Goal: Task Accomplishment & Management: Use online tool/utility

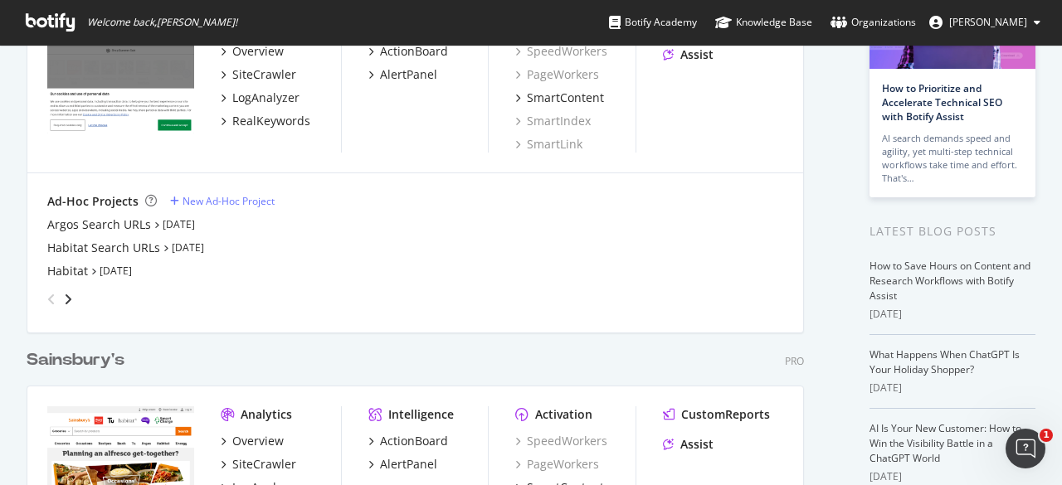
scroll to position [415, 0]
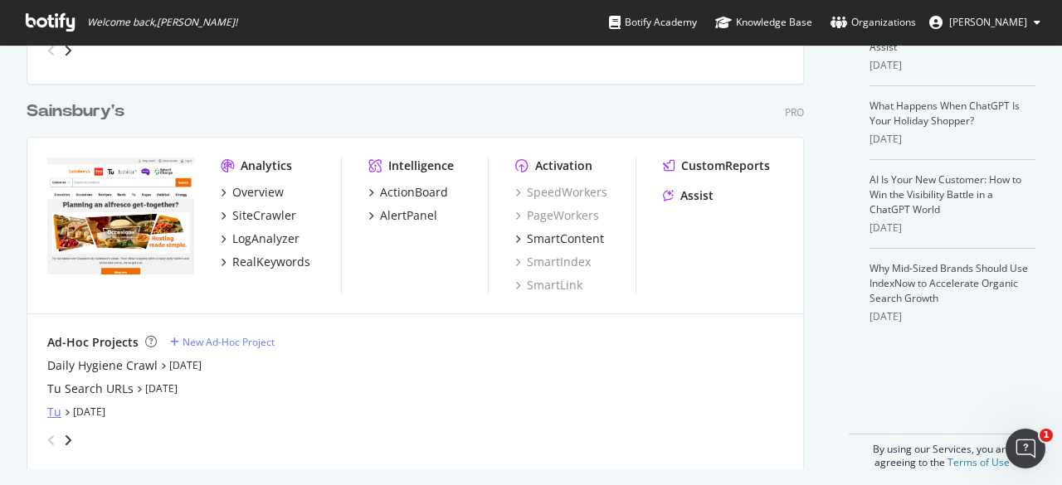
click at [50, 414] on div "Tu" at bounding box center [54, 412] width 14 height 17
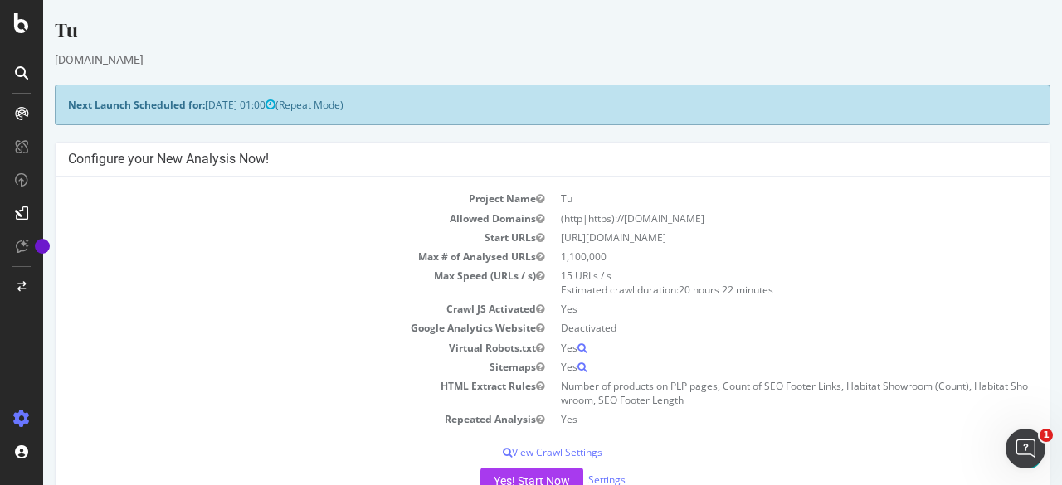
scroll to position [249, 0]
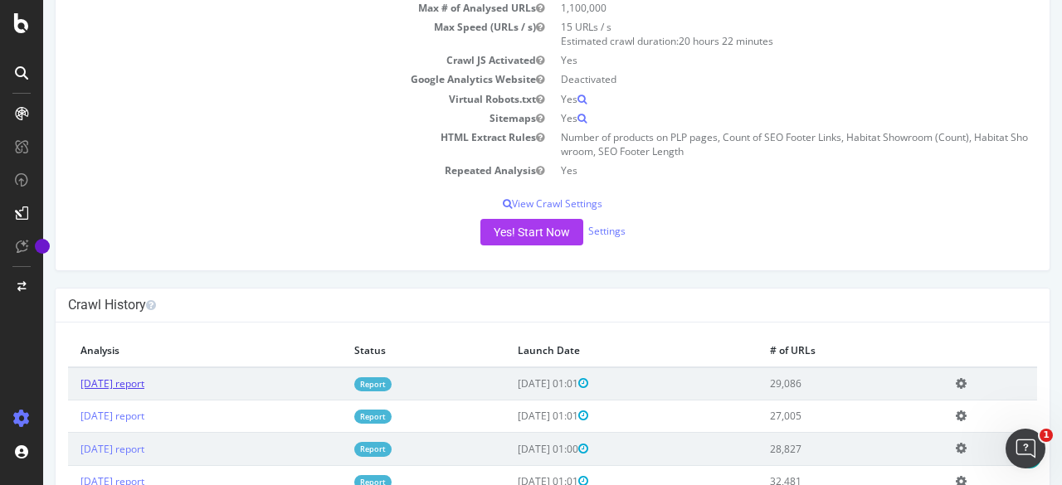
click at [144, 380] on link "[DATE] report" at bounding box center [112, 384] width 64 height 14
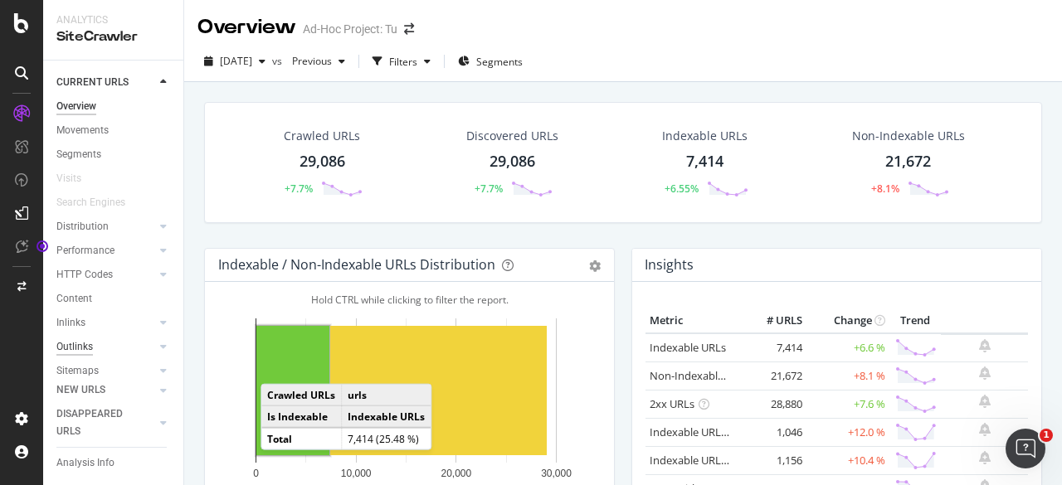
scroll to position [88, 0]
click at [79, 347] on div "Explorer Bookmarks" at bounding box center [101, 355] width 90 height 17
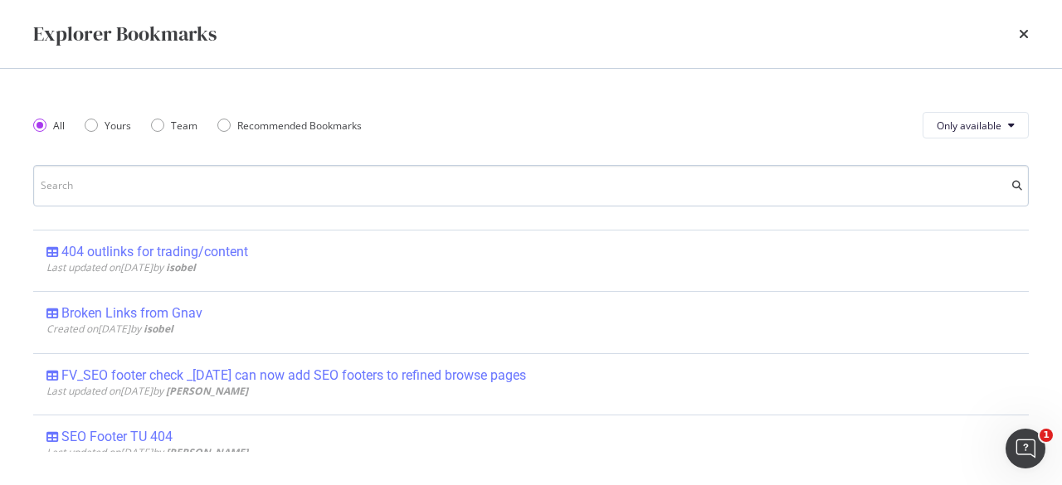
click at [206, 192] on input "modal" at bounding box center [530, 185] width 995 height 41
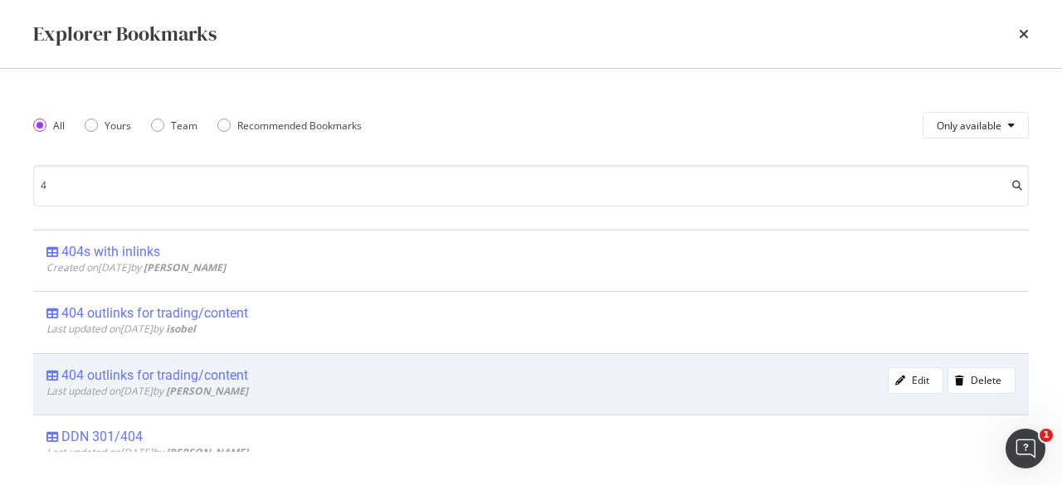
type input "4"
click at [192, 369] on div "404 outlinks for trading/content" at bounding box center [154, 375] width 187 height 17
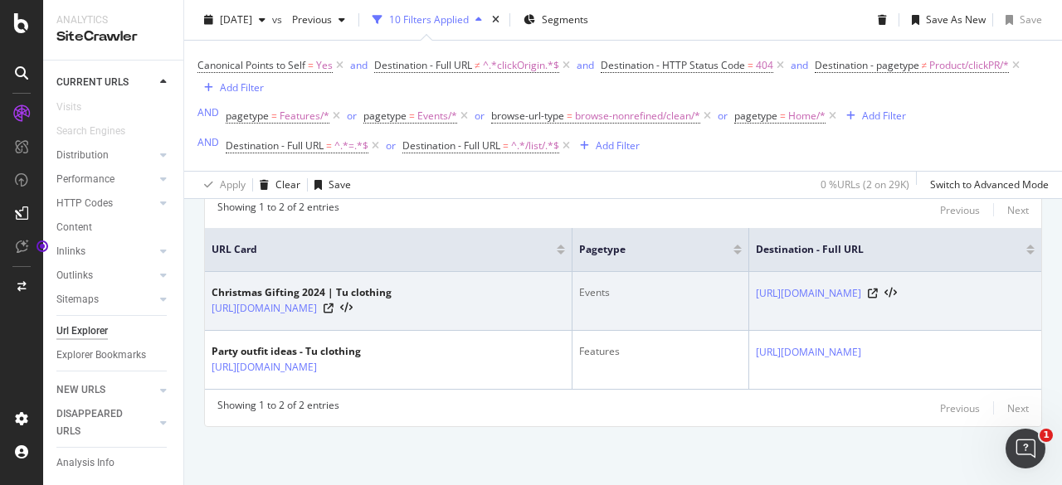
scroll to position [342, 0]
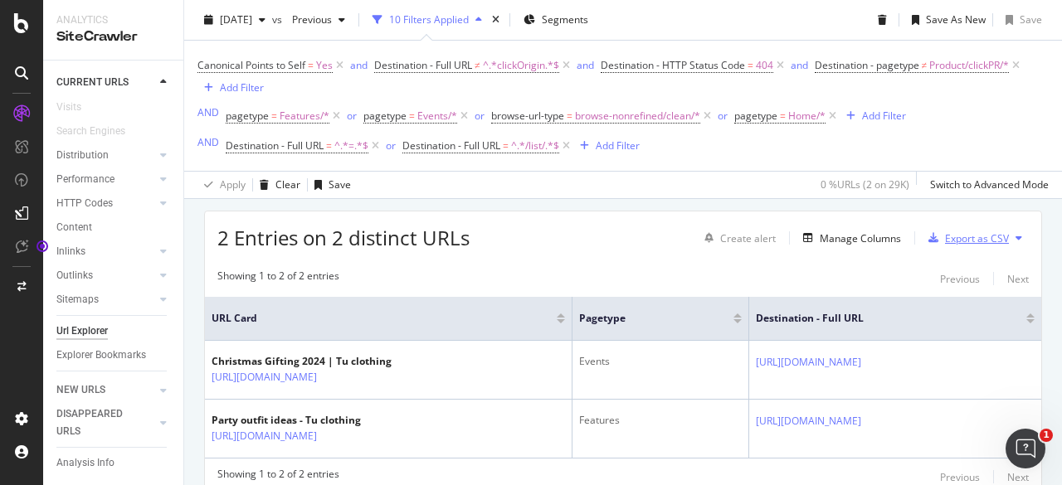
click at [928, 237] on icon "button" at bounding box center [933, 238] width 10 height 10
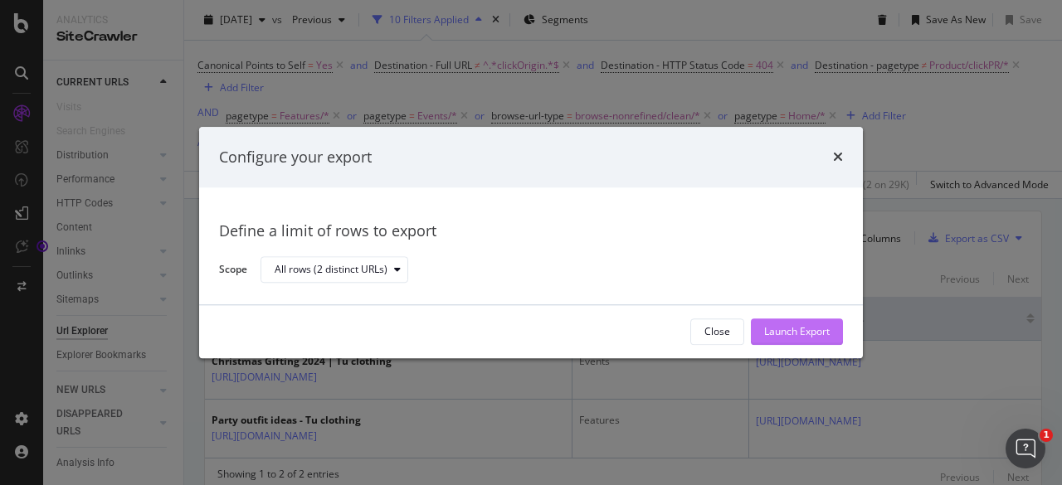
click at [788, 331] on div "Launch Export" at bounding box center [797, 332] width 66 height 14
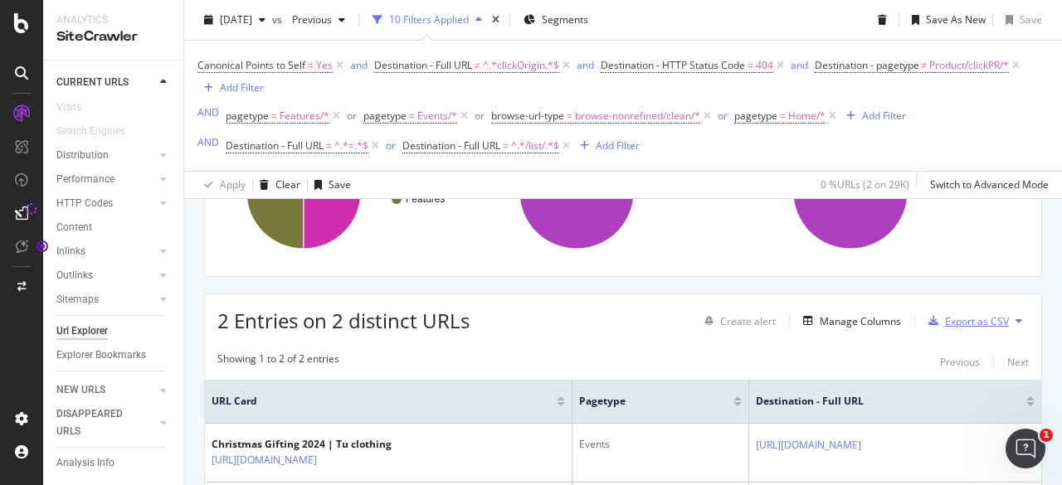
scroll to position [425, 0]
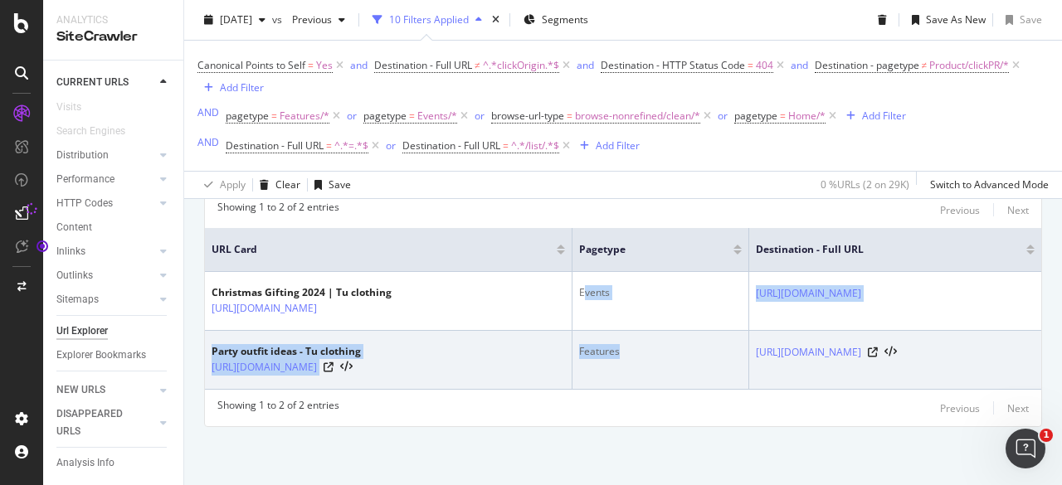
drag, startPoint x: 549, startPoint y: 276, endPoint x: 587, endPoint y: 353, distance: 85.3
click at [587, 353] on tbody "Christmas Gifting 2024 | Tu clothing [URL][DOMAIN_NAME] Events [URL][DOMAIN_NAM…" at bounding box center [623, 331] width 836 height 118
click at [596, 344] on div "Features" at bounding box center [660, 351] width 163 height 15
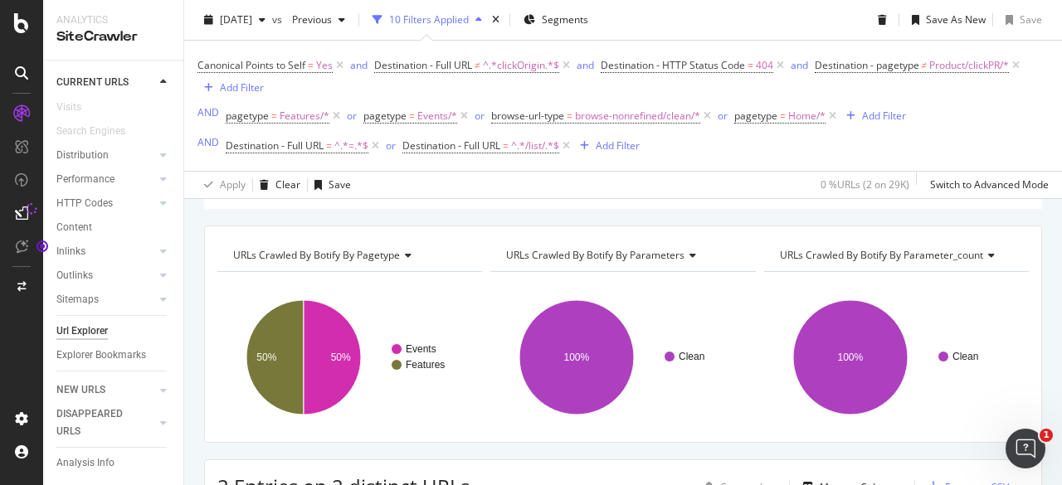
scroll to position [0, 0]
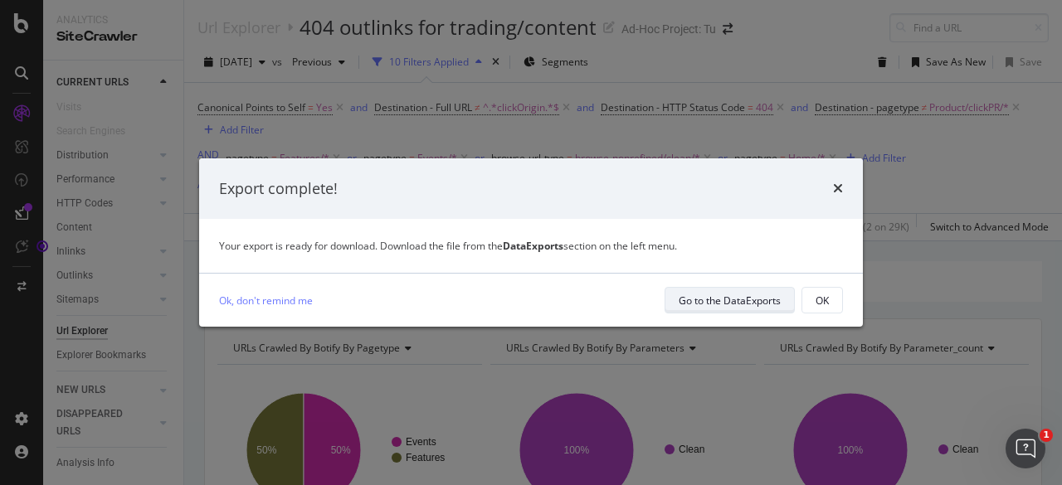
click at [761, 298] on div "Go to the DataExports" at bounding box center [729, 301] width 102 height 14
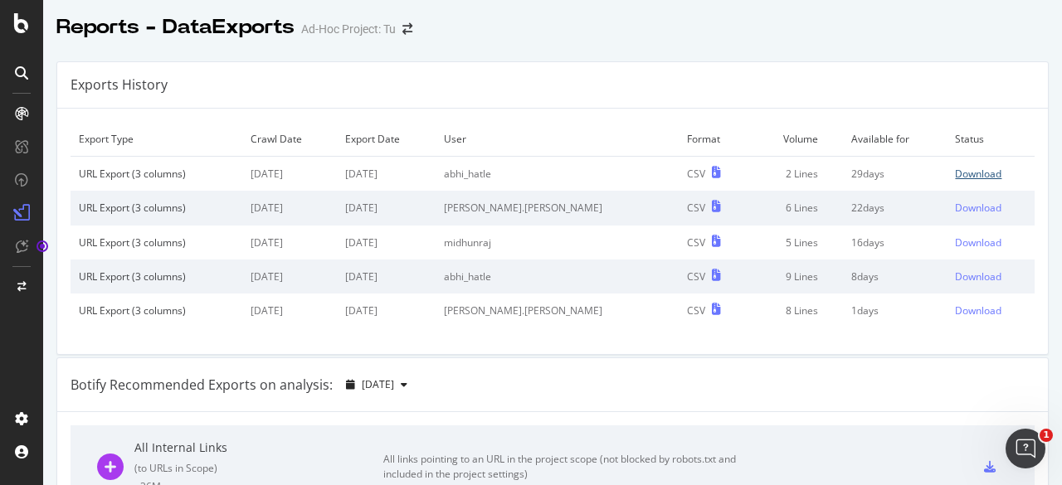
click at [955, 174] on div "Download" at bounding box center [978, 174] width 46 height 14
click at [22, 41] on div at bounding box center [21, 242] width 43 height 485
click at [17, 30] on icon at bounding box center [21, 23] width 15 height 20
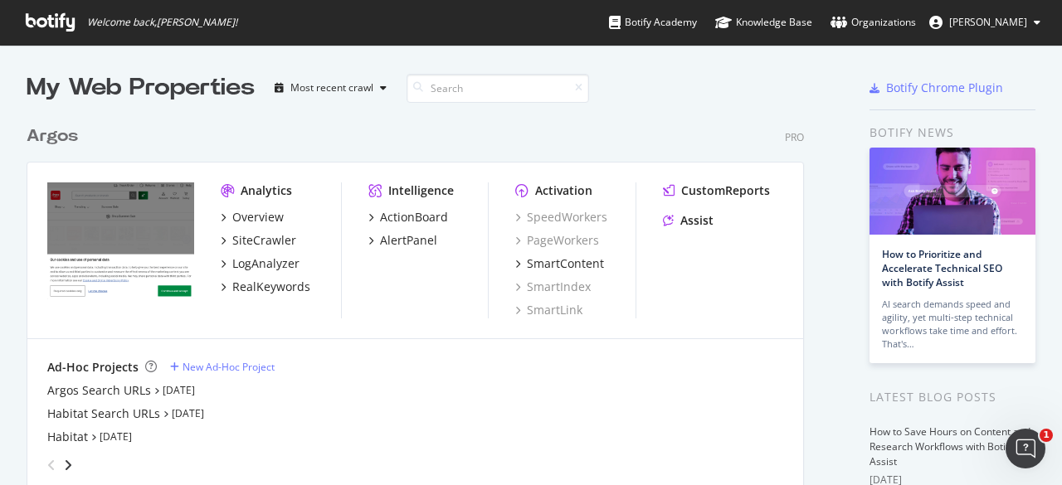
scroll to position [83, 0]
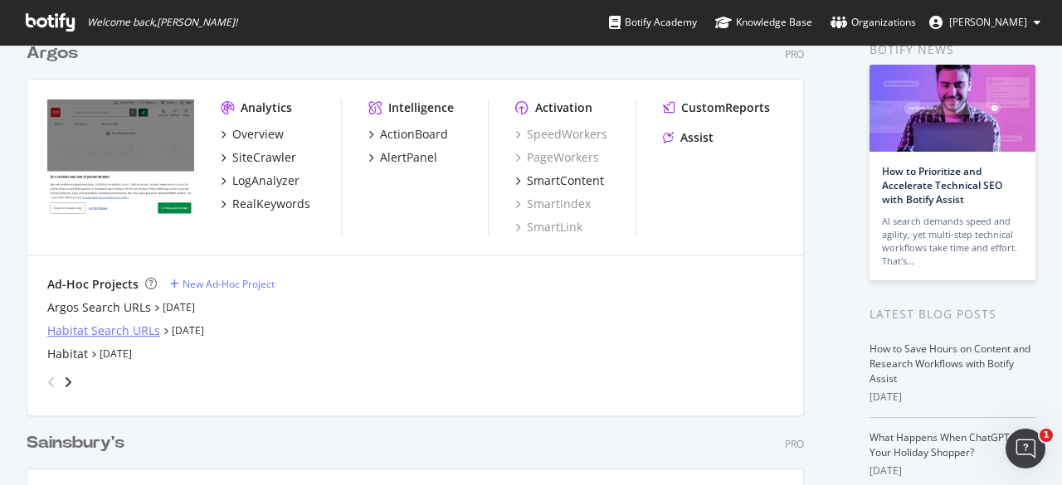
click at [145, 332] on div "Habitat Search URLs" at bounding box center [103, 331] width 113 height 17
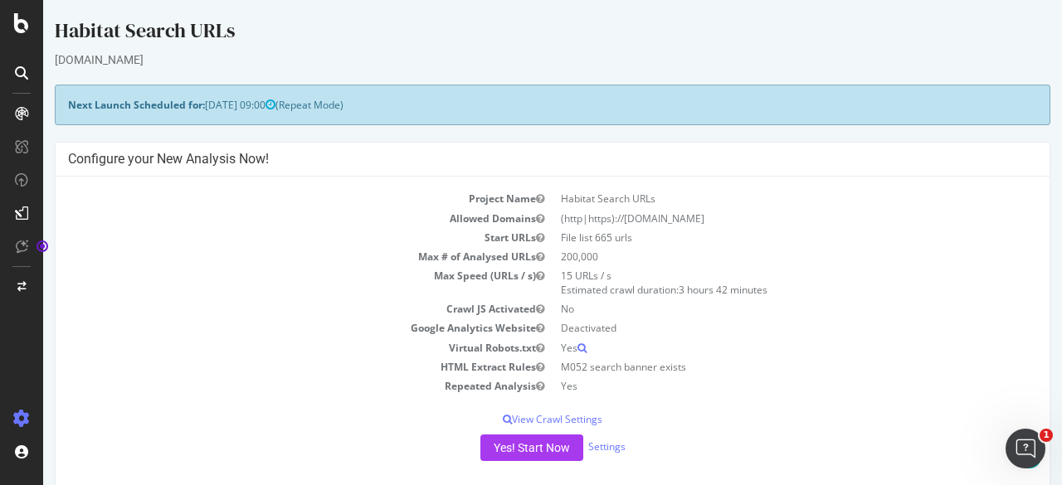
scroll to position [249, 0]
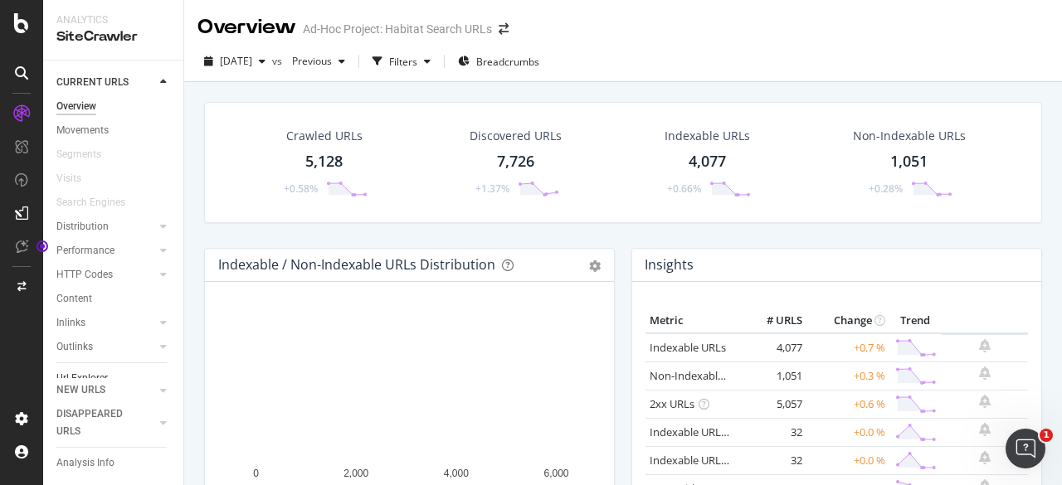
scroll to position [64, 0]
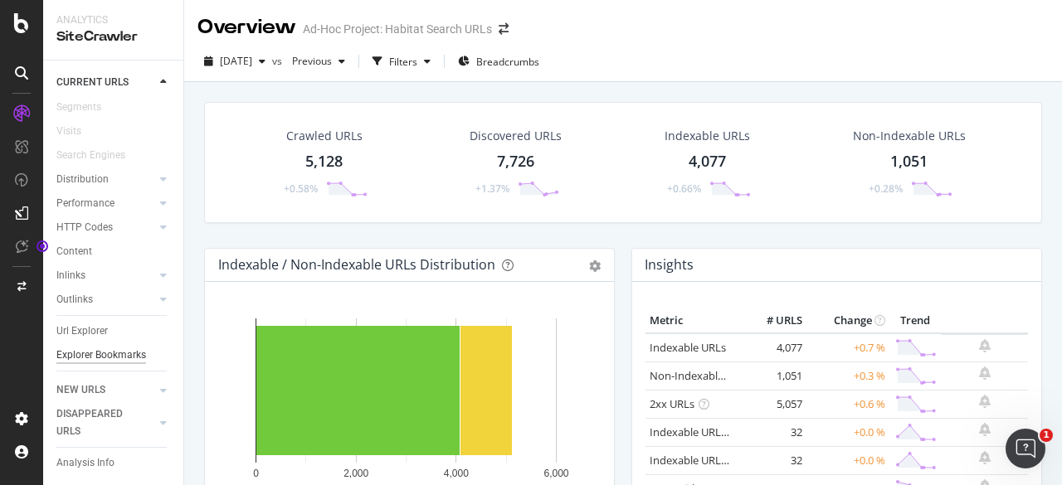
click at [99, 348] on div "Explorer Bookmarks" at bounding box center [101, 355] width 90 height 17
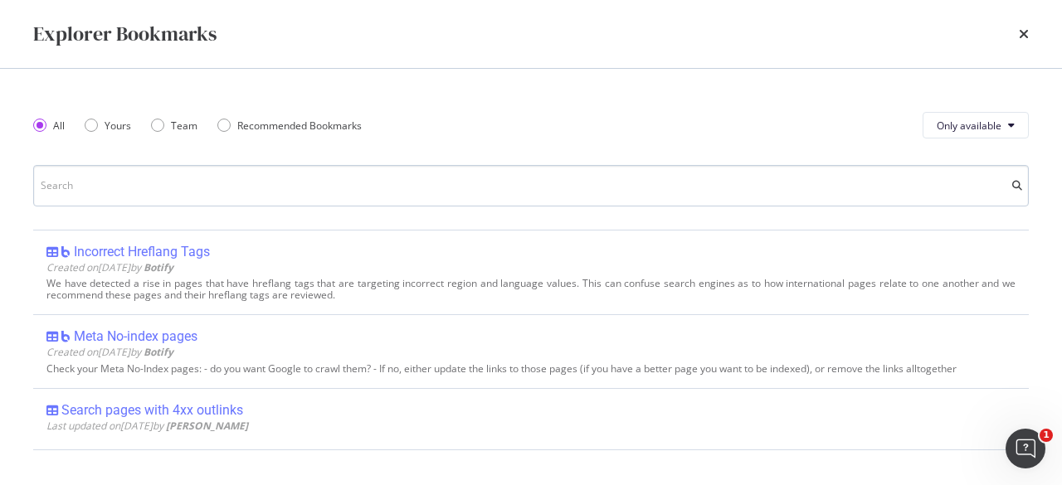
click at [164, 190] on input "modal" at bounding box center [530, 185] width 995 height 41
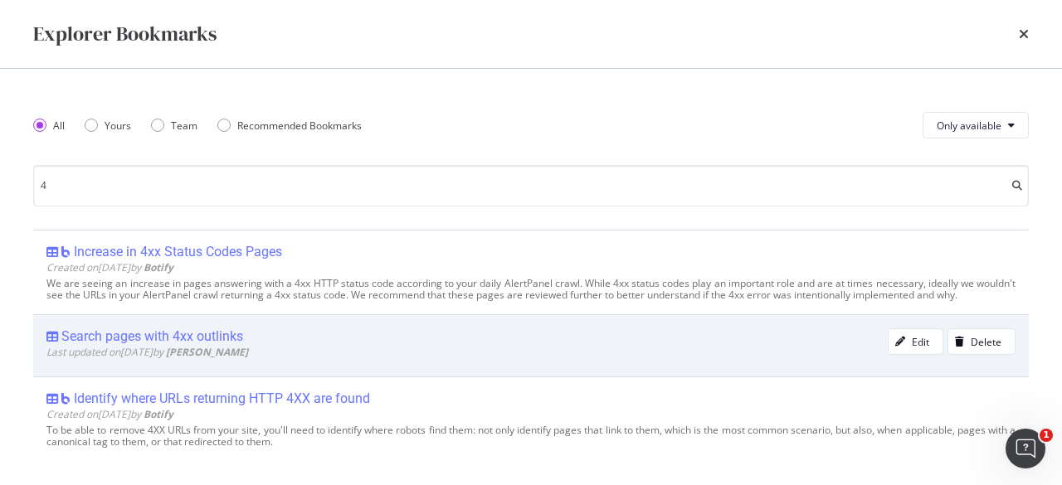
type input "4"
click at [219, 345] on div "Search pages with 4xx outlinks" at bounding box center [152, 336] width 182 height 17
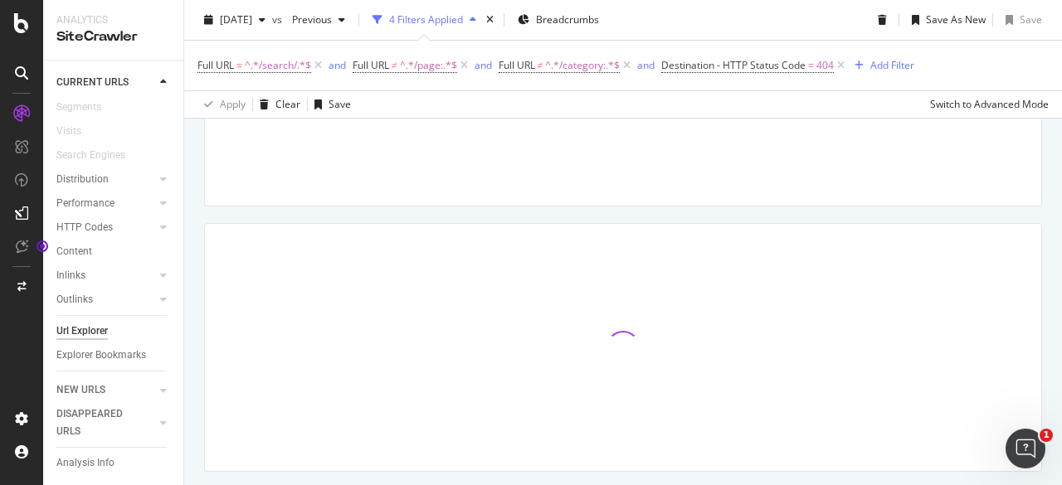
scroll to position [292, 0]
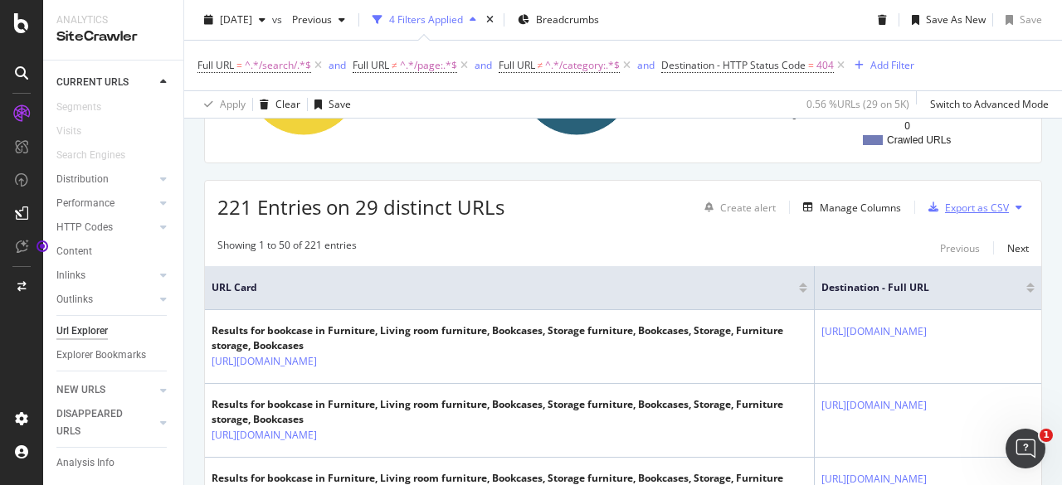
click at [969, 205] on div "Export as CSV" at bounding box center [977, 208] width 64 height 14
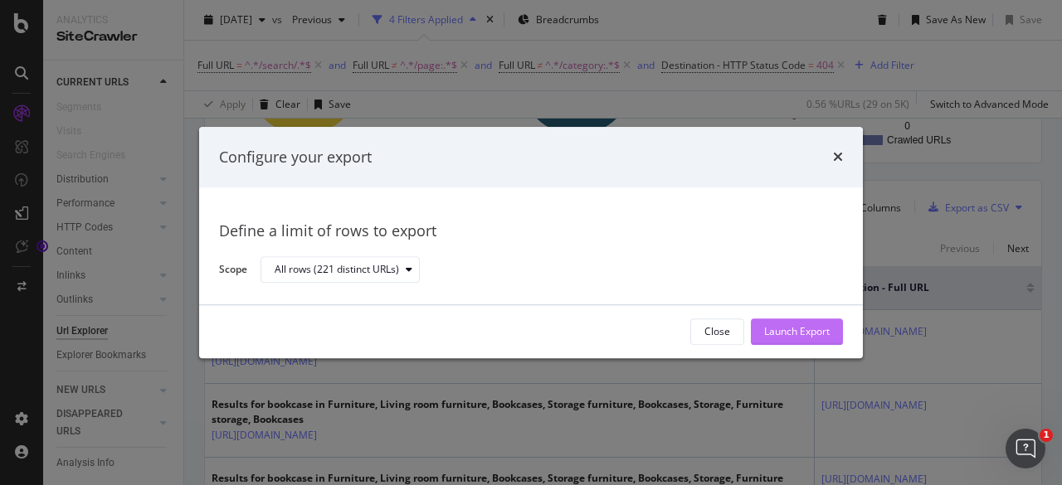
click at [790, 331] on div "Launch Export" at bounding box center [797, 332] width 66 height 14
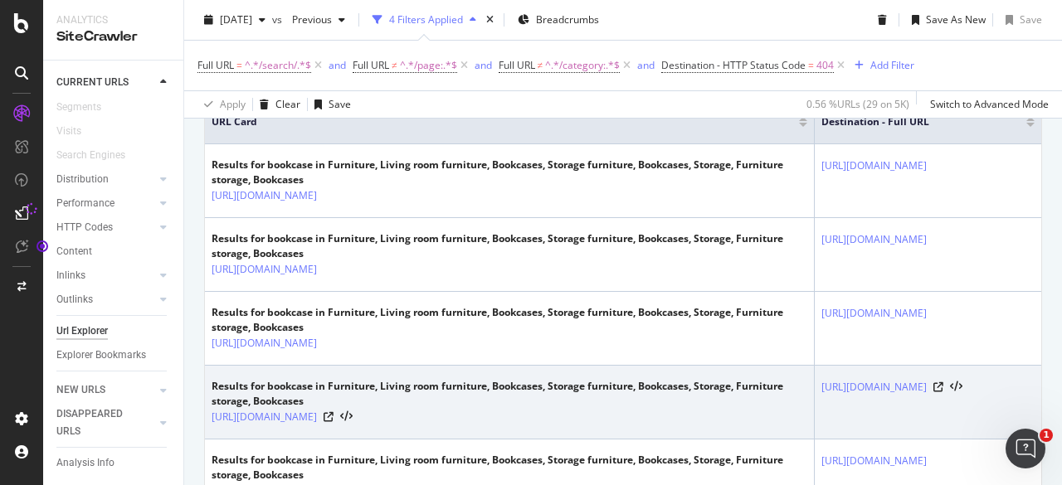
scroll to position [375, 0]
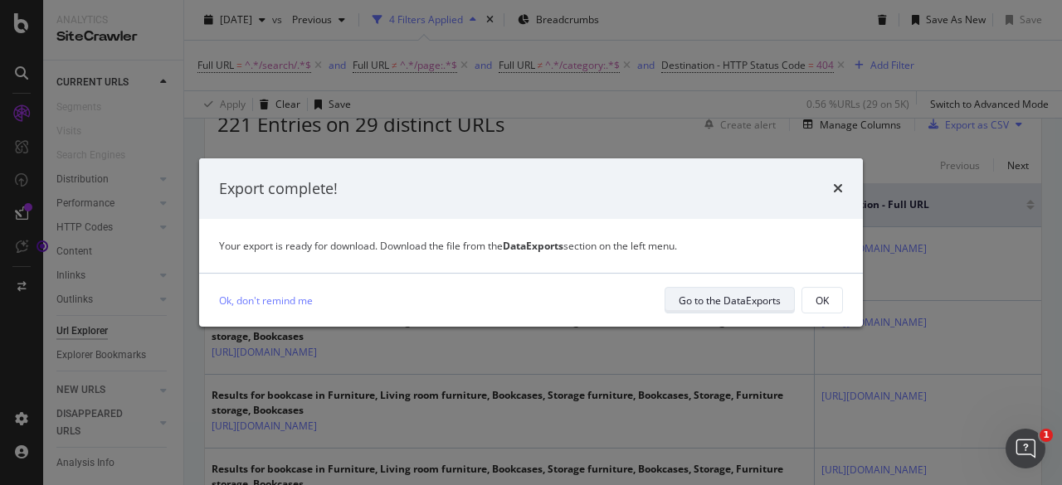
click at [746, 299] on div "Go to the DataExports" at bounding box center [729, 301] width 102 height 14
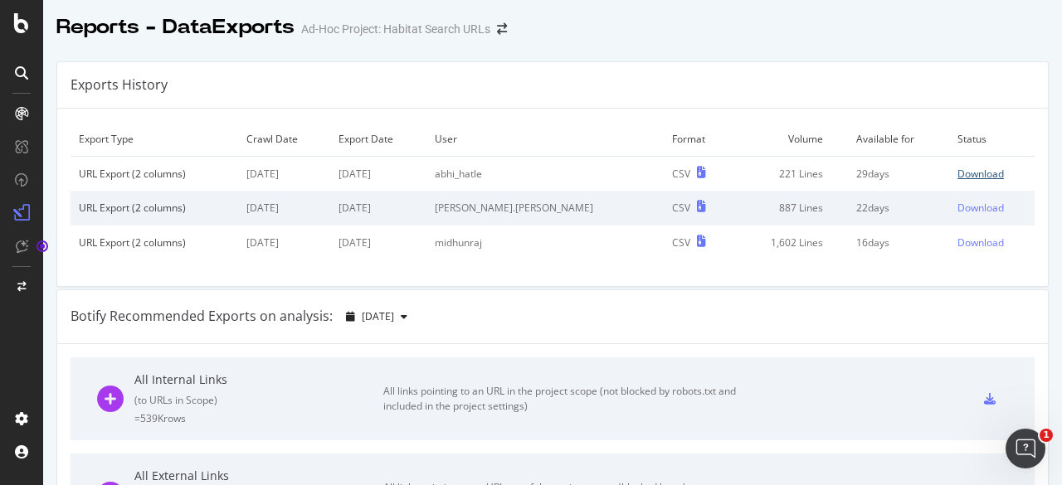
click at [957, 174] on div "Download" at bounding box center [980, 174] width 46 height 14
click at [24, 22] on icon at bounding box center [21, 23] width 15 height 20
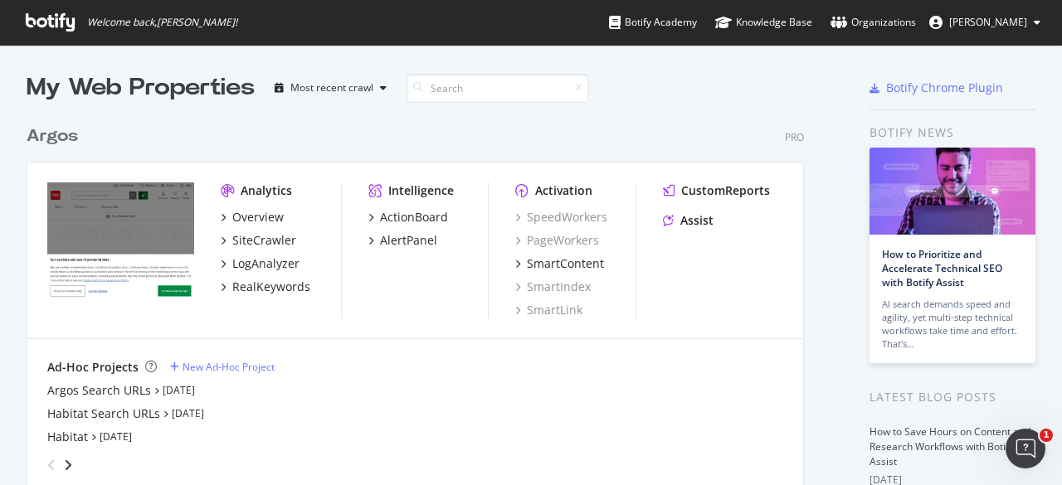
scroll to position [166, 0]
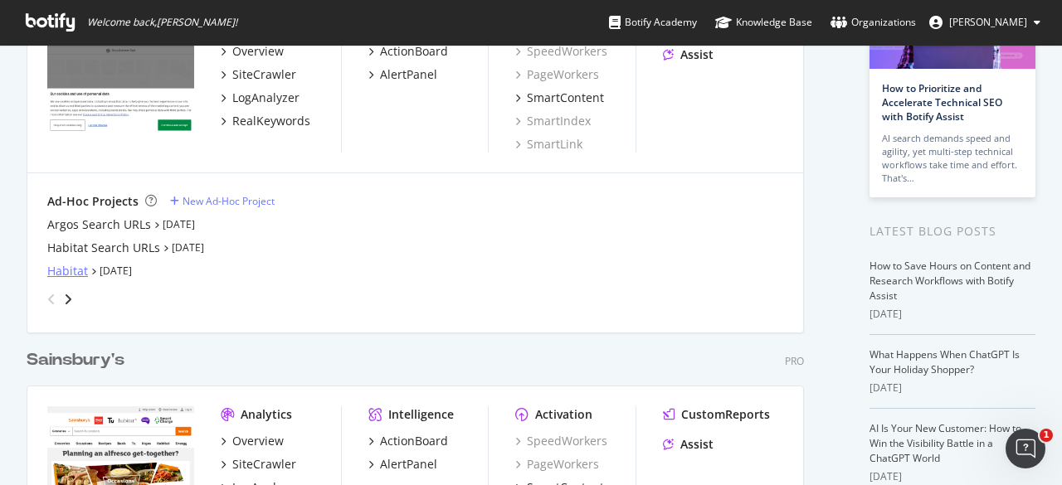
click at [66, 271] on div "Habitat" at bounding box center [67, 271] width 41 height 17
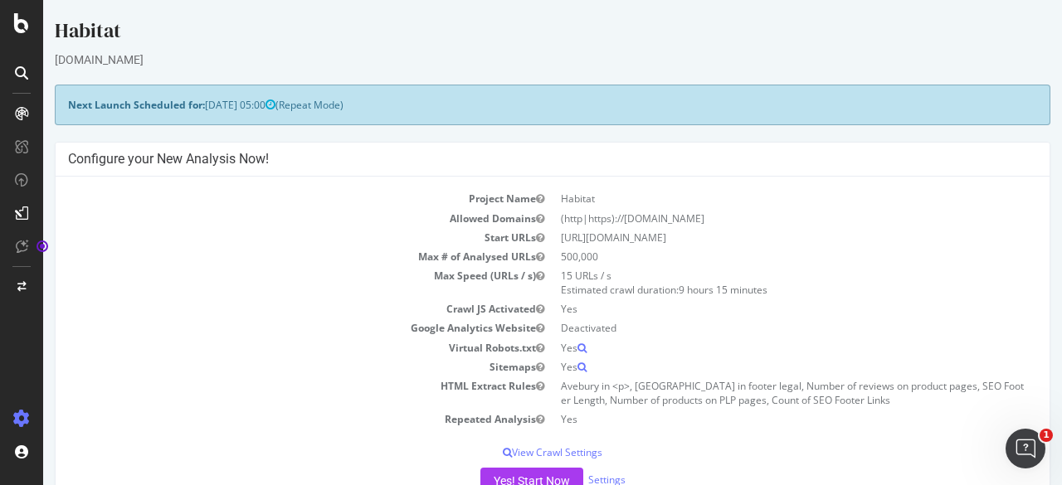
scroll to position [249, 0]
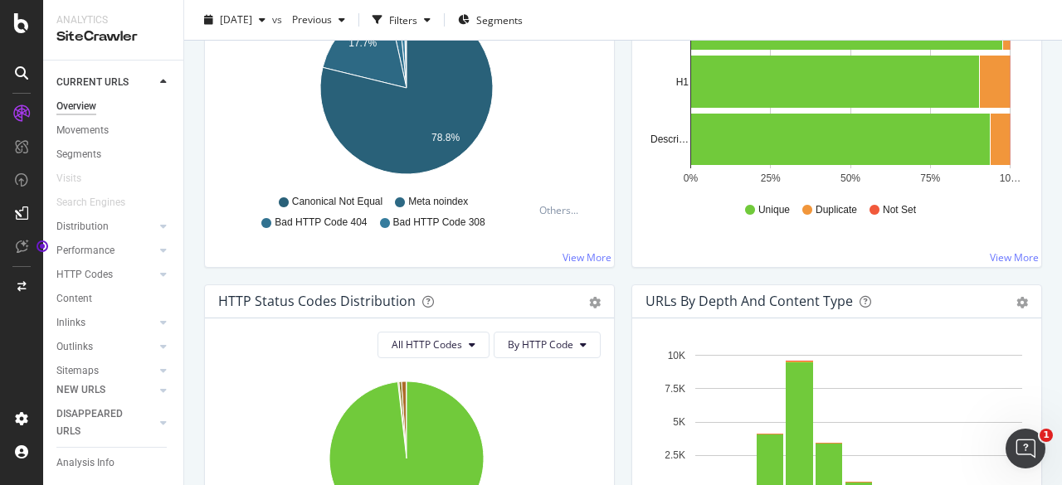
scroll to position [88, 0]
click at [106, 354] on div "Explorer Bookmarks" at bounding box center [101, 355] width 90 height 17
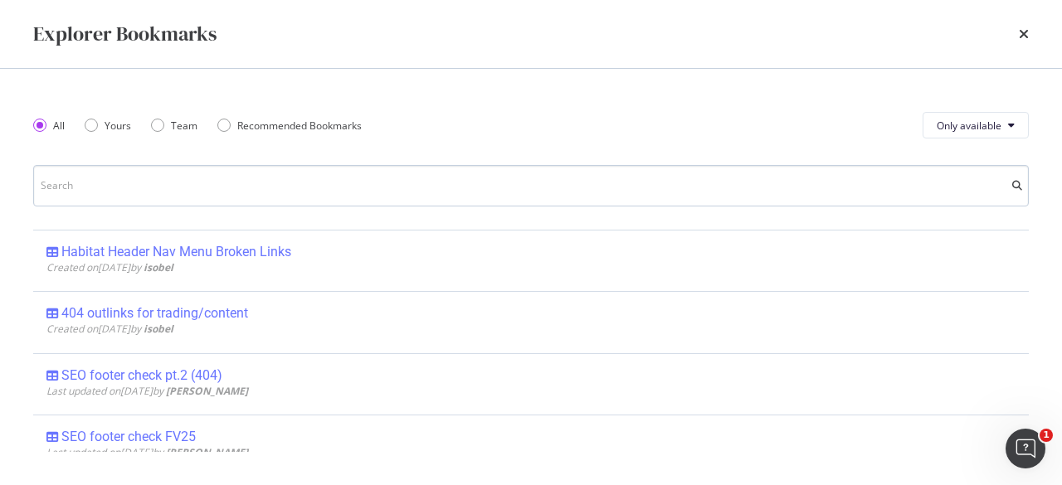
click at [289, 182] on input "modal" at bounding box center [530, 185] width 995 height 41
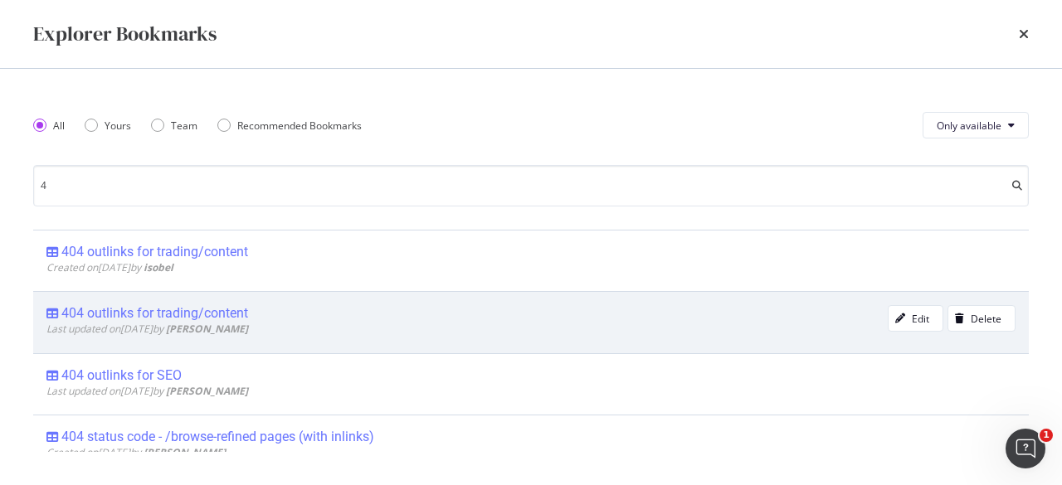
type input "4"
click at [235, 318] on div "404 outlinks for trading/content" at bounding box center [154, 313] width 187 height 17
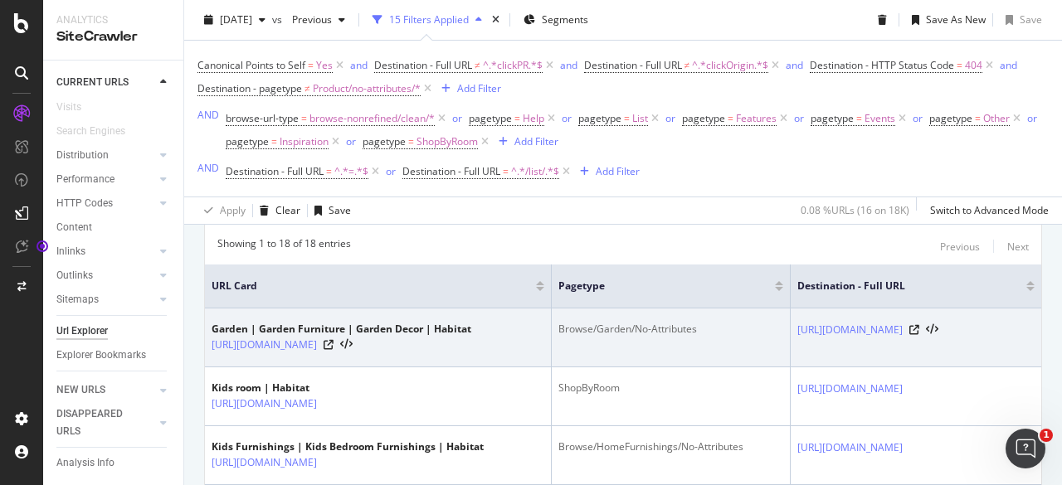
scroll to position [234, 0]
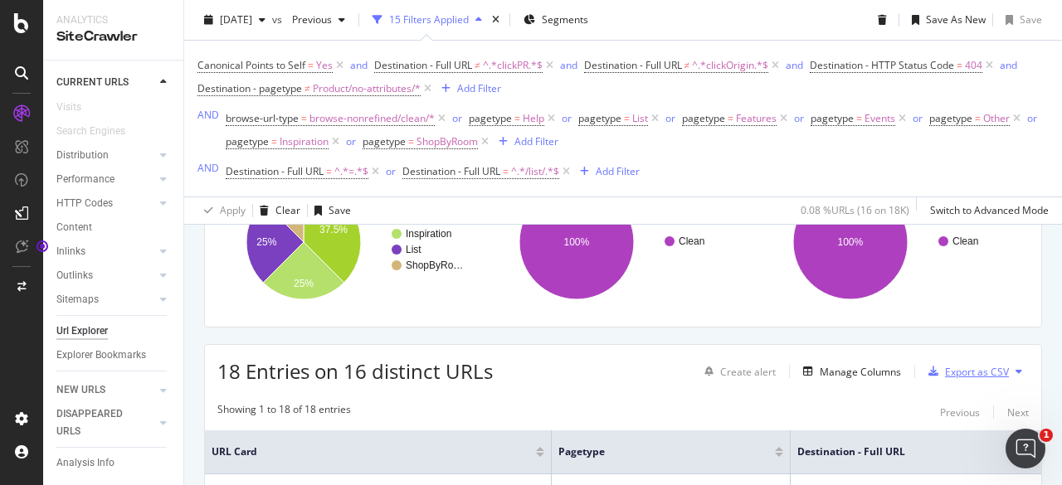
click at [945, 371] on div "Export as CSV" at bounding box center [977, 372] width 64 height 14
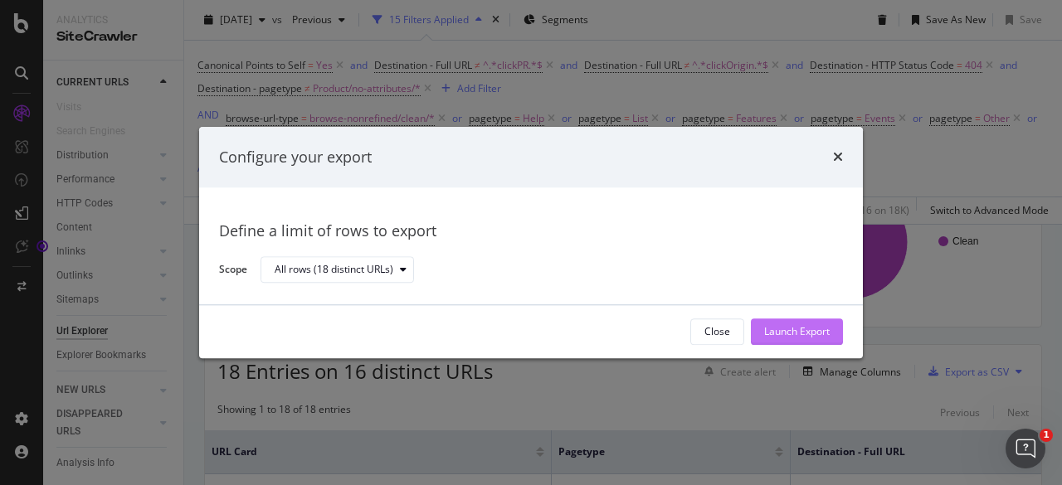
click at [805, 341] on div "Launch Export" at bounding box center [797, 331] width 66 height 25
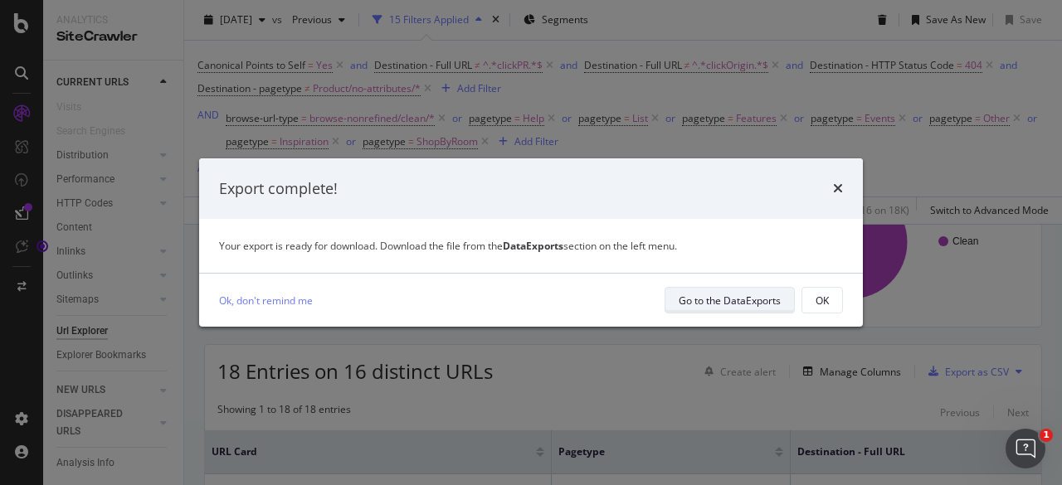
click at [697, 307] on div "Go to the DataExports" at bounding box center [729, 301] width 102 height 14
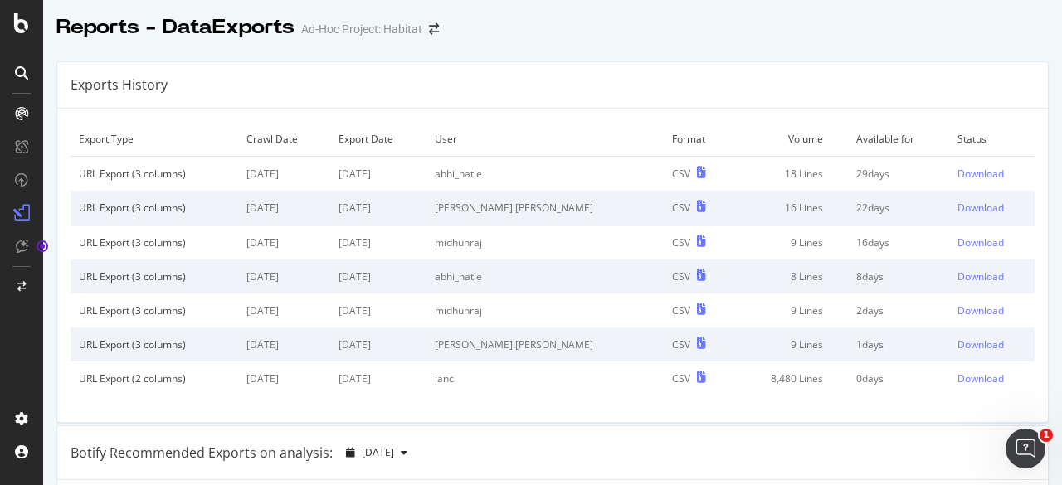
click at [732, 304] on td "9 Lines" at bounding box center [789, 311] width 115 height 34
click at [391, 99] on div "Exports History" at bounding box center [552, 85] width 990 height 46
click at [975, 174] on link "Download" at bounding box center [991, 174] width 69 height 14
click at [14, 27] on icon at bounding box center [21, 23] width 15 height 20
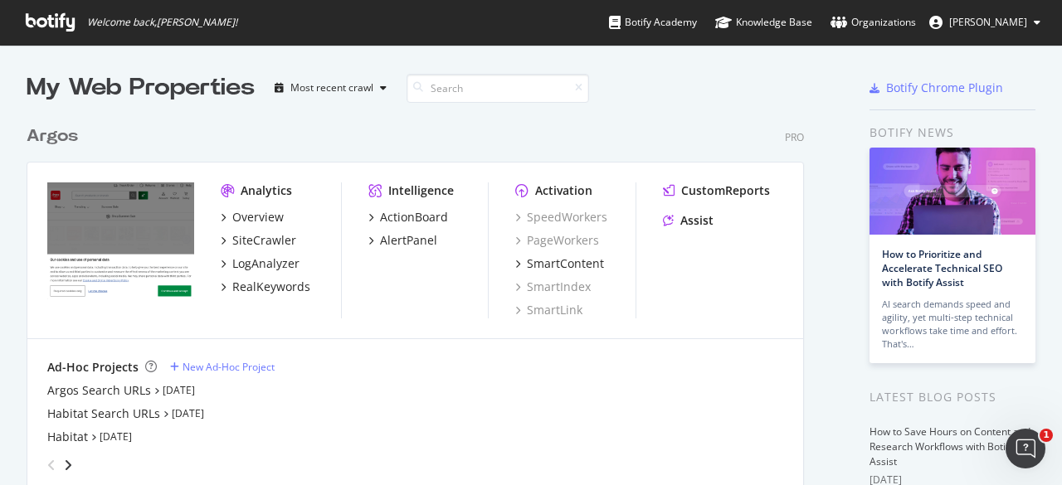
scroll to position [83, 0]
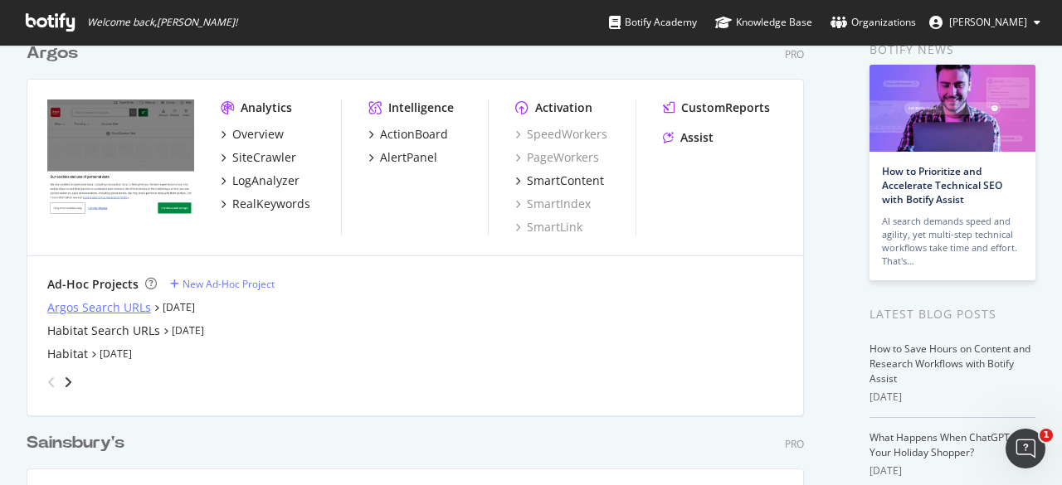
click at [91, 309] on div "Argos Search URLs" at bounding box center [99, 307] width 104 height 17
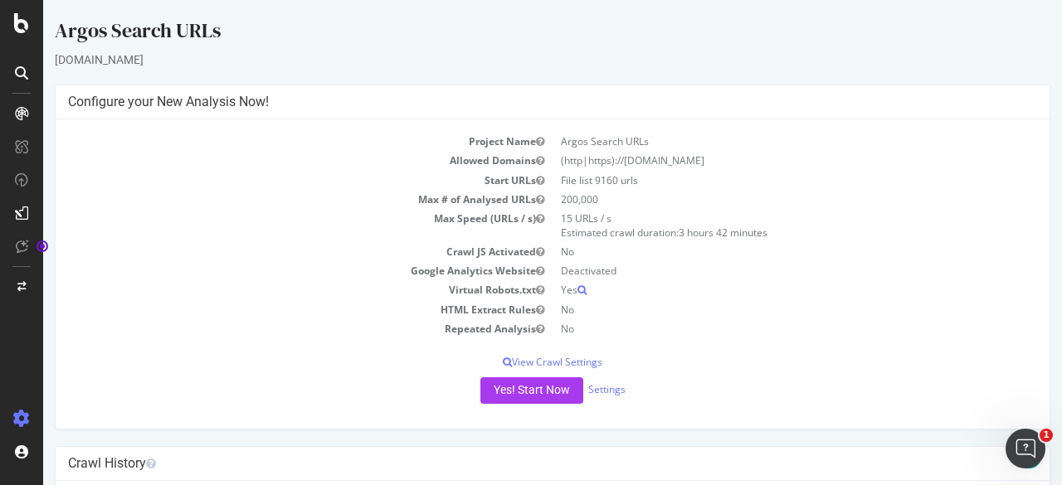
scroll to position [249, 0]
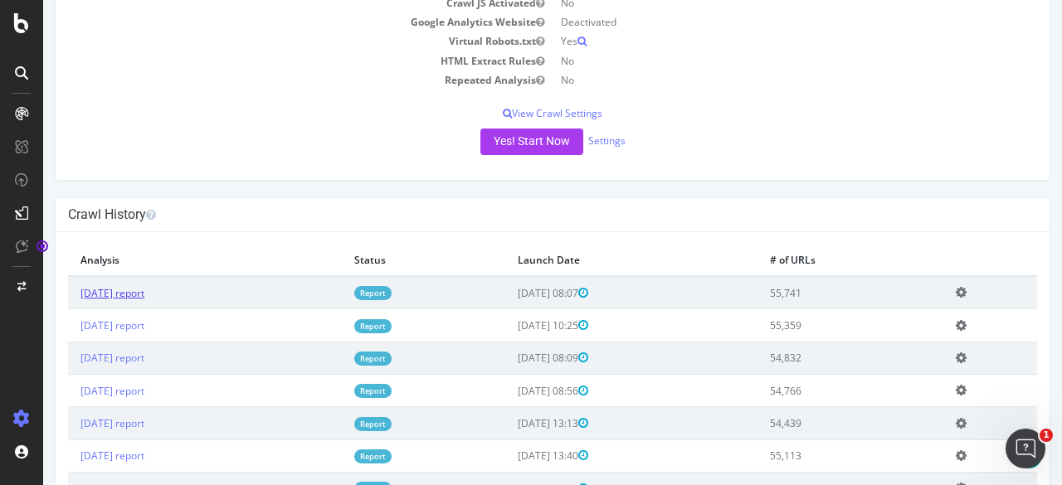
click at [144, 294] on link "[DATE] report" at bounding box center [112, 293] width 64 height 14
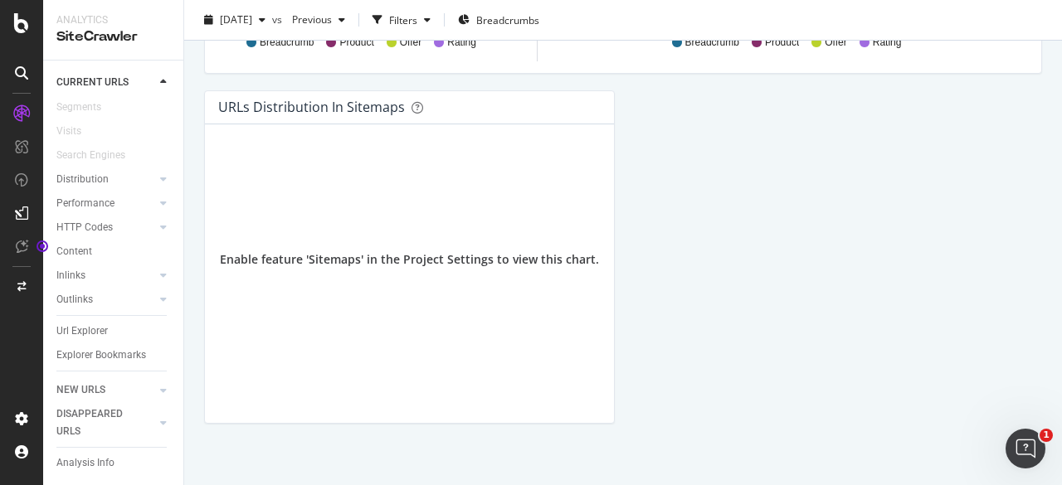
scroll to position [1916, 0]
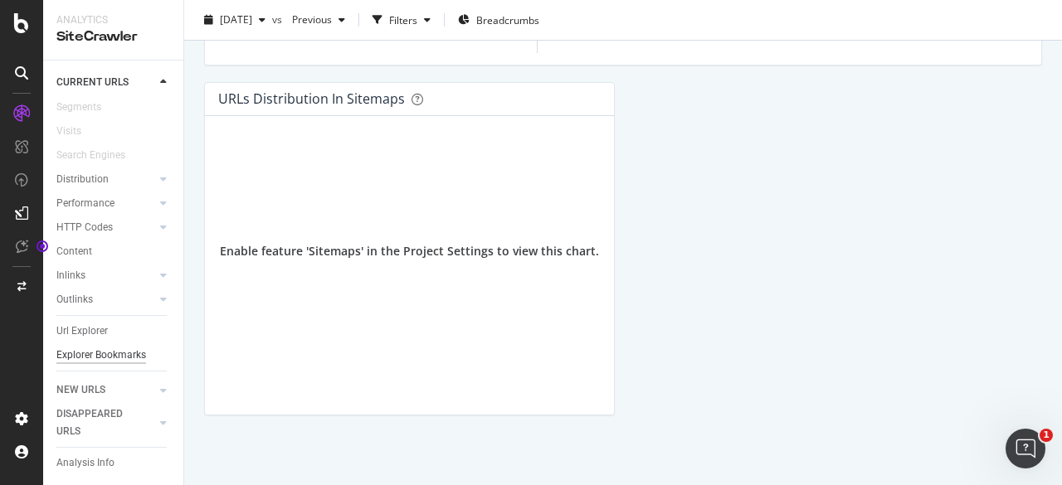
click at [91, 347] on div "Explorer Bookmarks" at bounding box center [101, 355] width 90 height 17
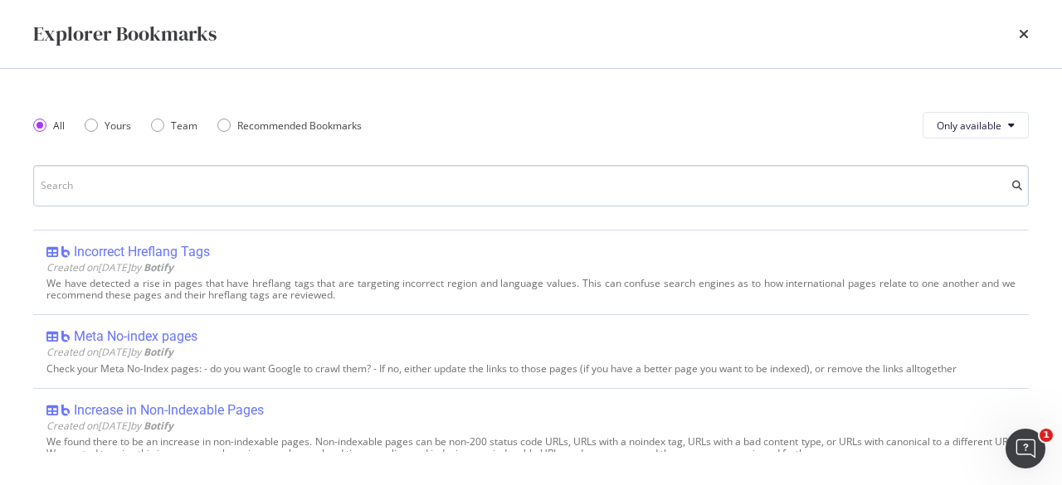
click at [132, 187] on input "modal" at bounding box center [530, 185] width 995 height 41
type input "4"
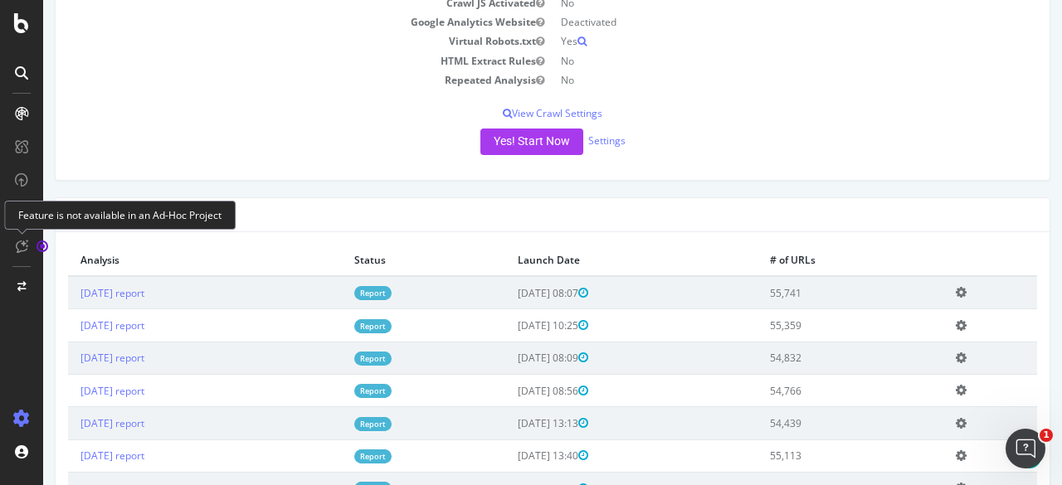
scroll to position [332, 0]
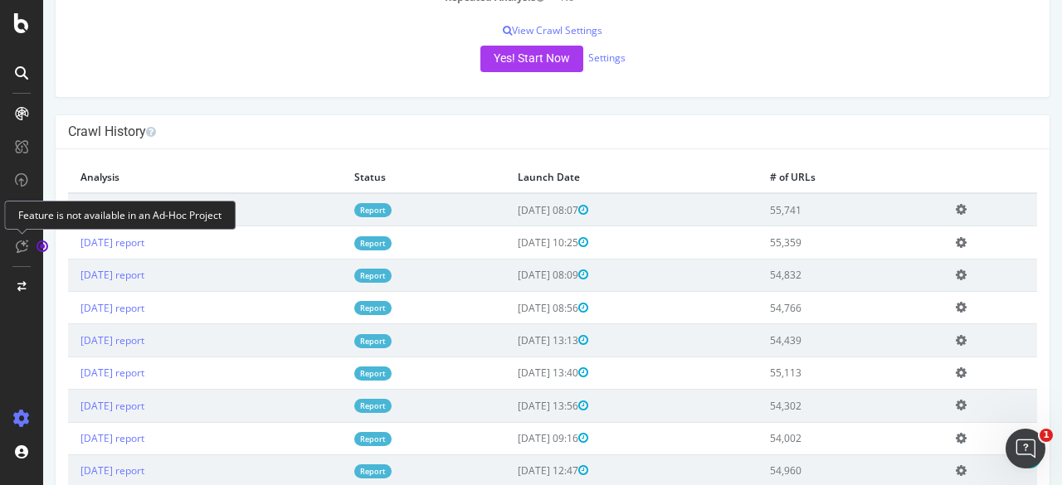
click at [236, 145] on div "Crawl History" at bounding box center [553, 132] width 994 height 34
click at [280, 204] on td "[DATE] report" at bounding box center [205, 209] width 274 height 33
click at [18, 243] on icon at bounding box center [22, 246] width 12 height 13
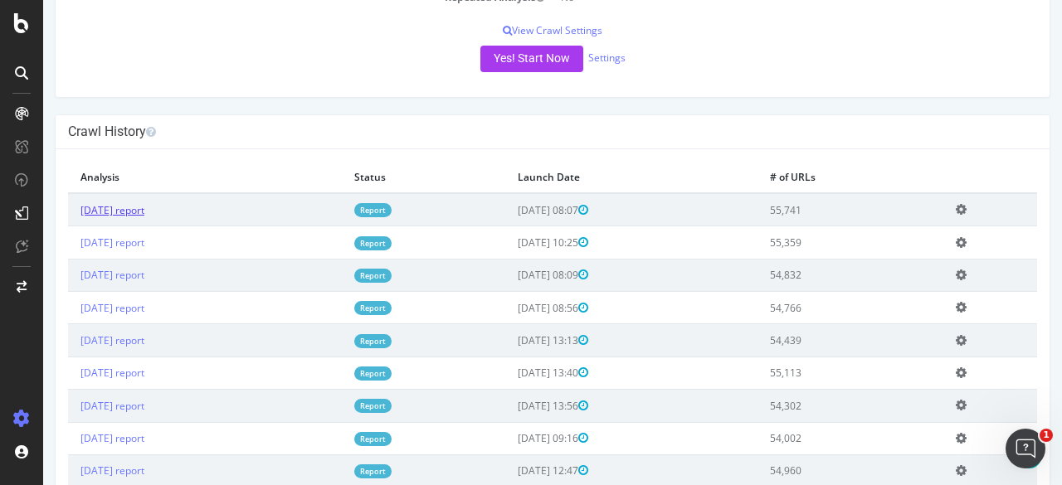
click at [144, 208] on link "[DATE] report" at bounding box center [112, 210] width 64 height 14
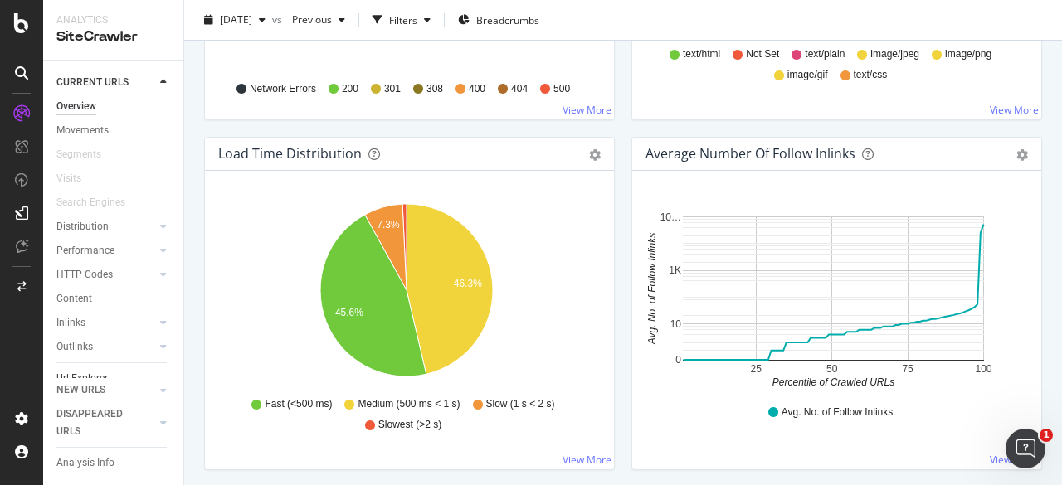
scroll to position [64, 0]
click at [90, 350] on div "Explorer Bookmarks" at bounding box center [101, 355] width 90 height 17
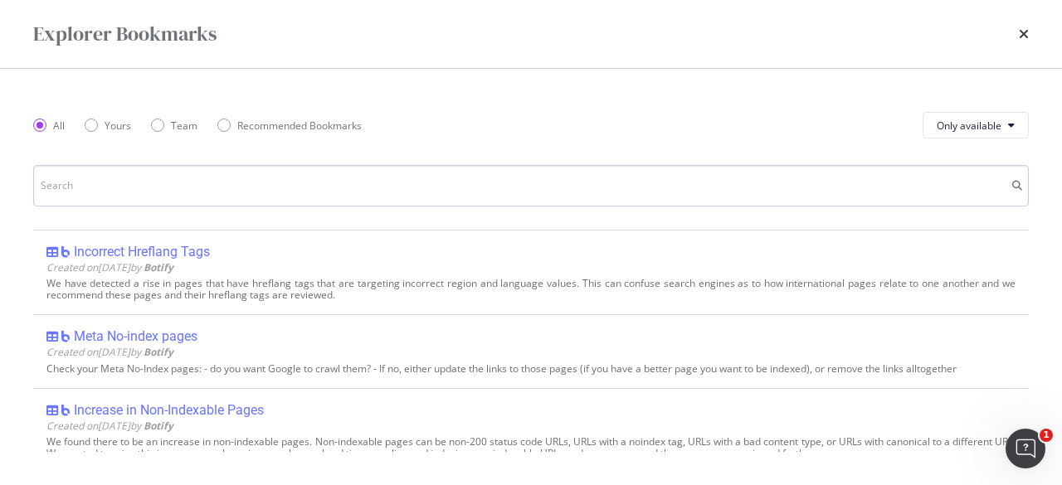
click at [280, 190] on input "modal" at bounding box center [530, 185] width 995 height 41
type input "4"
type input "d"
type input "4"
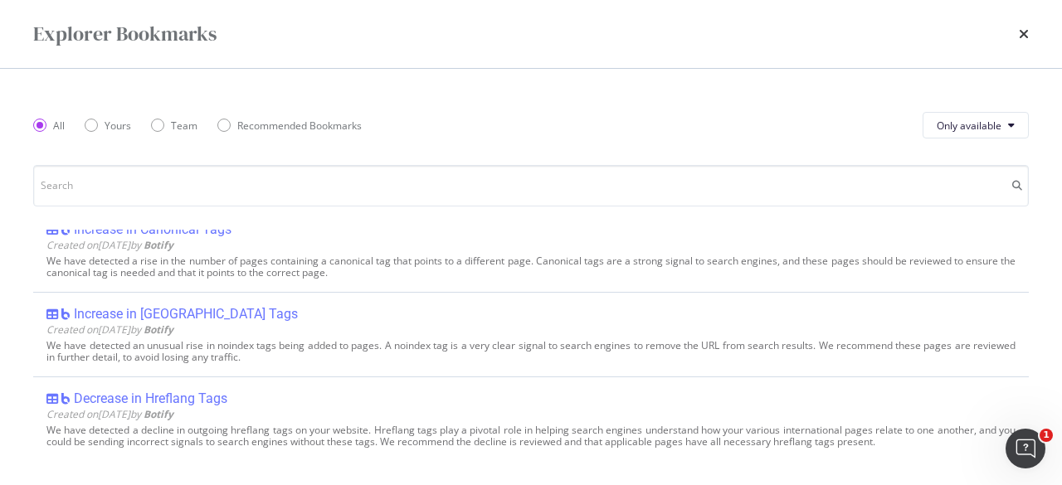
scroll to position [0, 0]
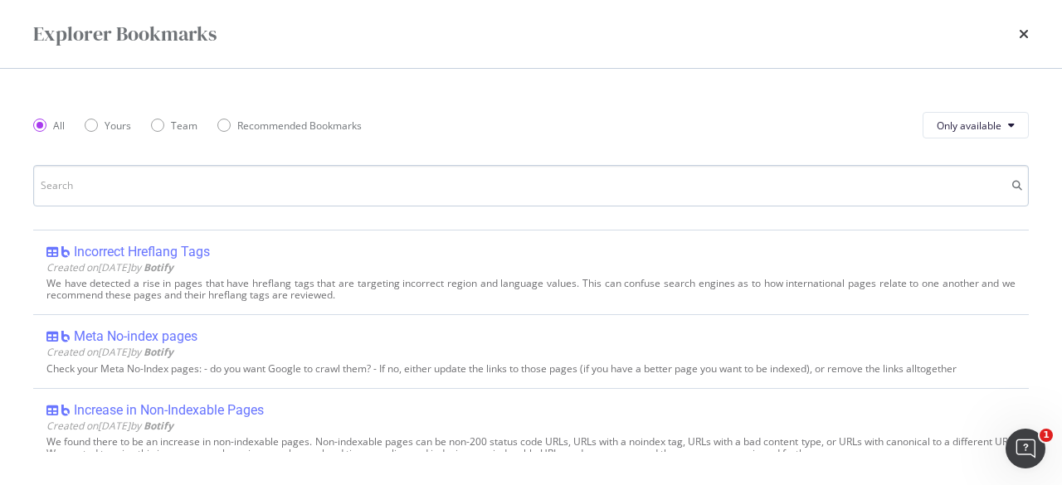
click at [187, 189] on input "modal" at bounding box center [530, 185] width 995 height 41
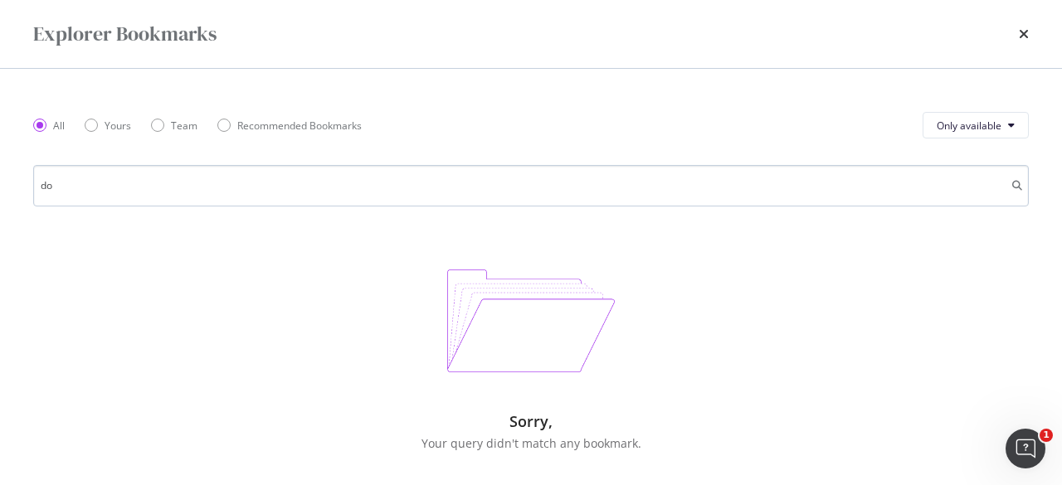
type input "d"
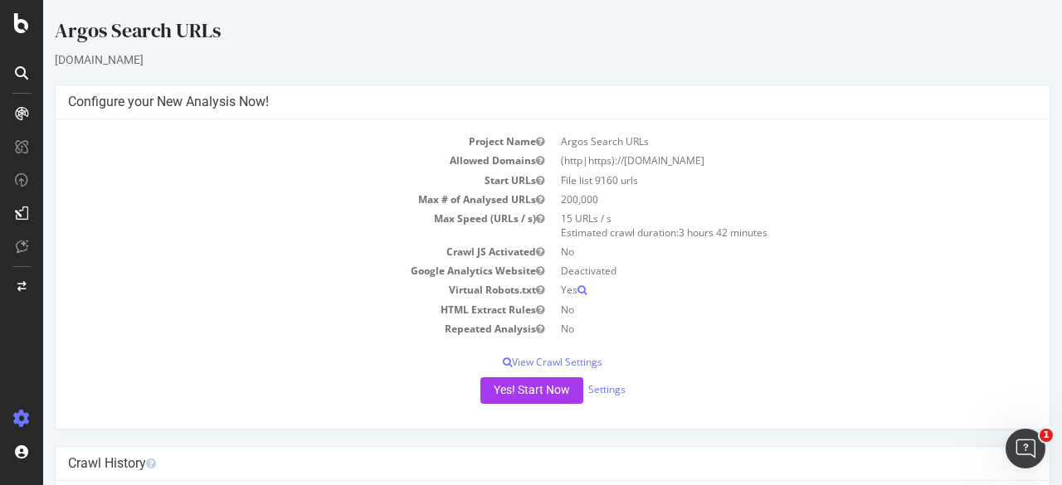
scroll to position [249, 0]
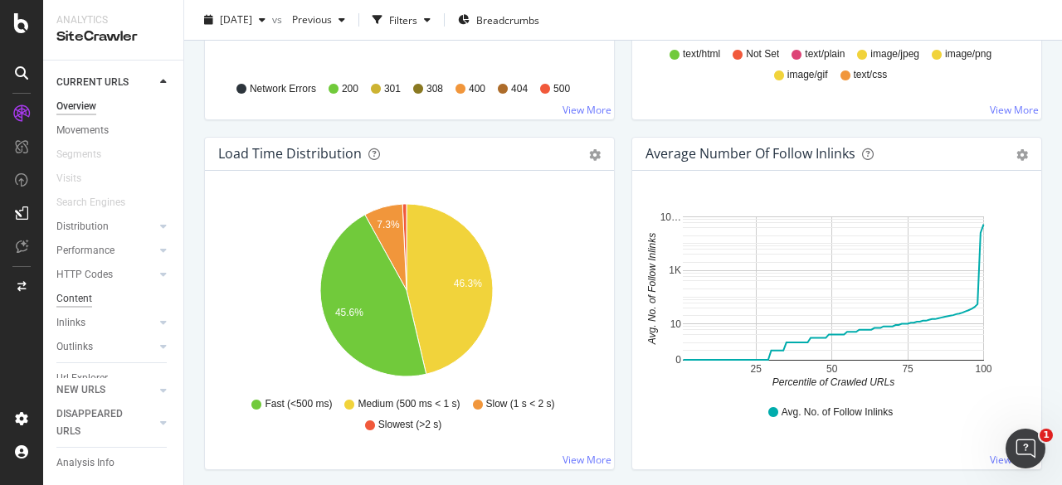
scroll to position [64, 0]
click at [90, 351] on div "Explorer Bookmarks" at bounding box center [101, 355] width 90 height 17
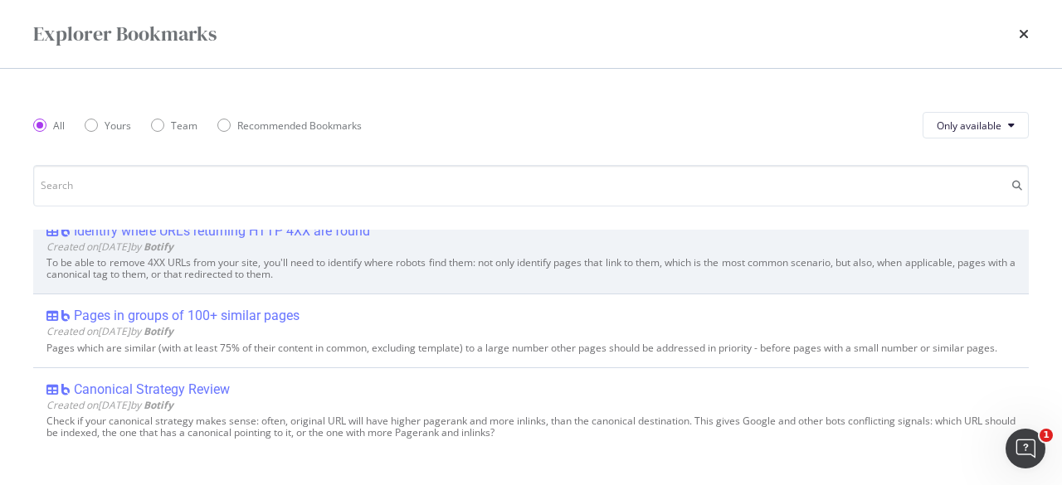
scroll to position [1095, 0]
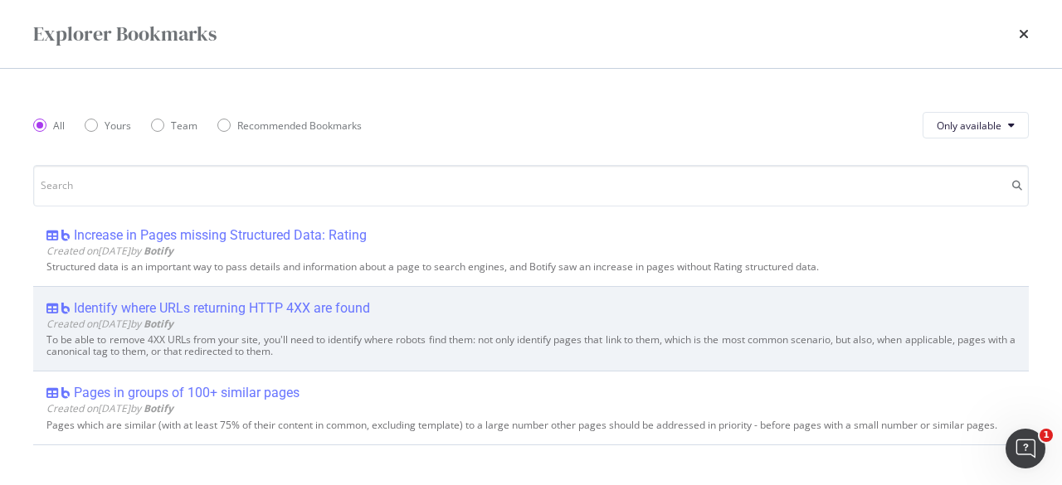
click at [280, 311] on div "Identify where URLs returning HTTP 4XX are found" at bounding box center [222, 308] width 296 height 17
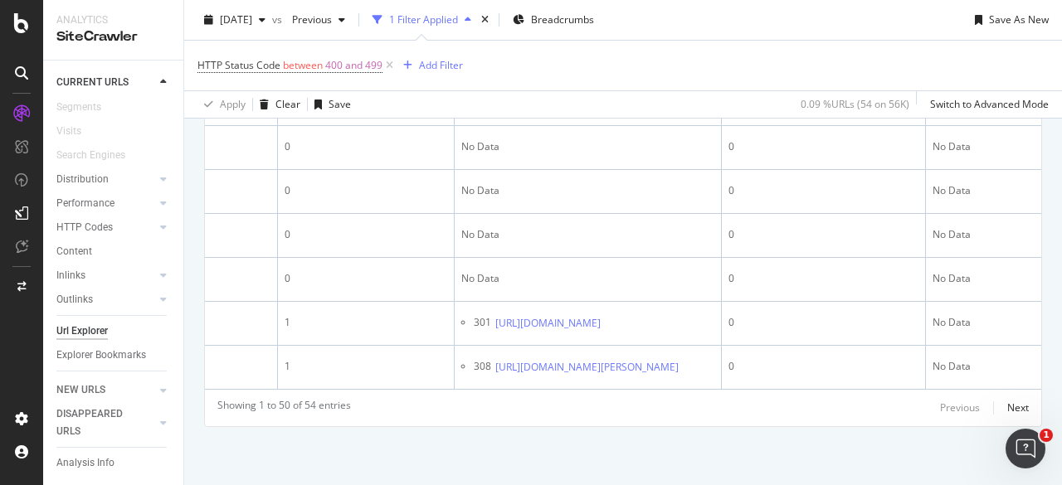
scroll to position [0, 1226]
